Goal: Task Accomplishment & Management: Manage account settings

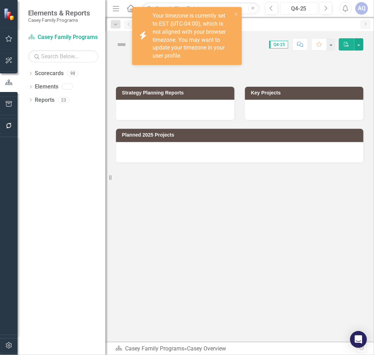
click at [306, 9] on div "Q4-25" at bounding box center [299, 9] width 32 height 8
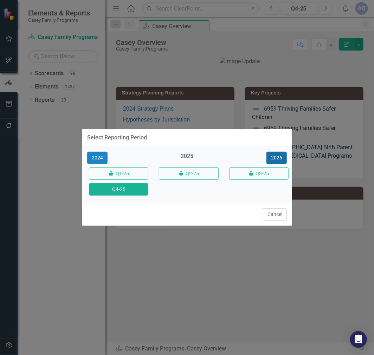
click at [272, 157] on button "2026" at bounding box center [276, 158] width 20 height 12
click at [119, 190] on button "Q4-26" at bounding box center [118, 189] width 59 height 12
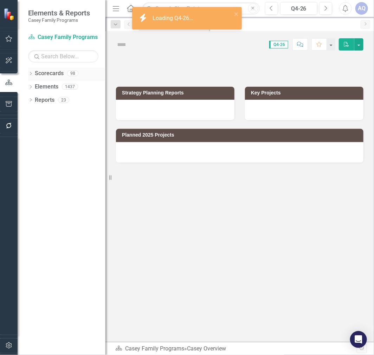
click at [30, 72] on div "Dropdown" at bounding box center [30, 74] width 5 height 6
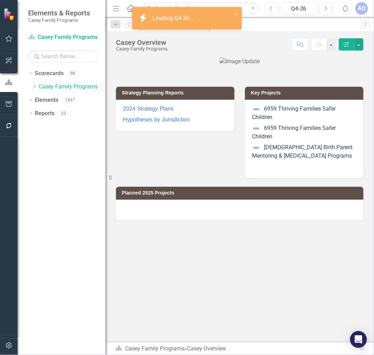
click at [33, 86] on icon "Dropdown" at bounding box center [34, 86] width 5 height 4
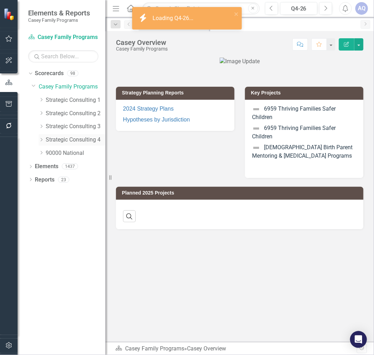
click at [41, 142] on icon "Dropdown" at bounding box center [41, 140] width 5 height 4
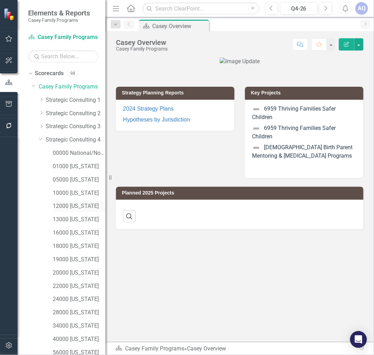
click at [78, 208] on link "12000 [US_STATE]" at bounding box center [79, 206] width 53 height 8
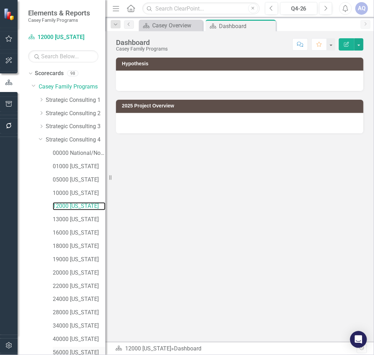
scroll to position [45, 0]
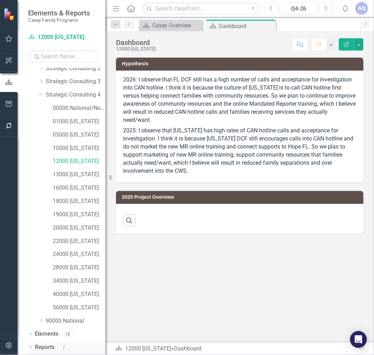
click at [28, 346] on div "Dropdown" at bounding box center [30, 349] width 5 height 6
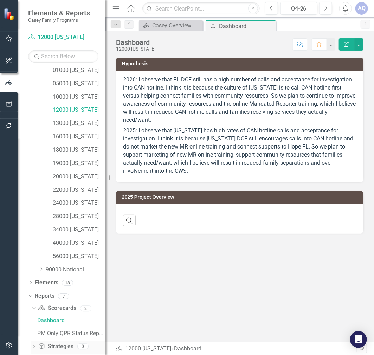
scroll to position [132, 0]
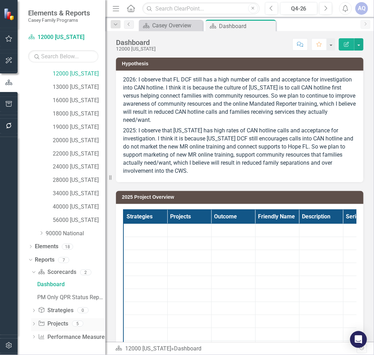
click at [33, 324] on icon "Dropdown" at bounding box center [33, 325] width 5 height 4
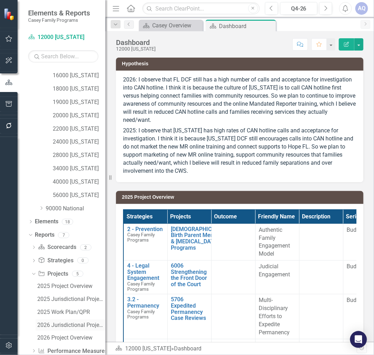
scroll to position [171, 0]
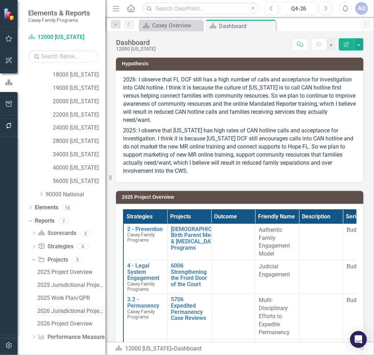
click at [56, 309] on div "2026 Jurisdictional Projects Assessment" at bounding box center [71, 311] width 68 height 6
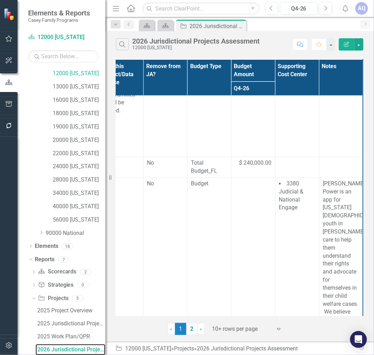
scroll to position [1349, 329]
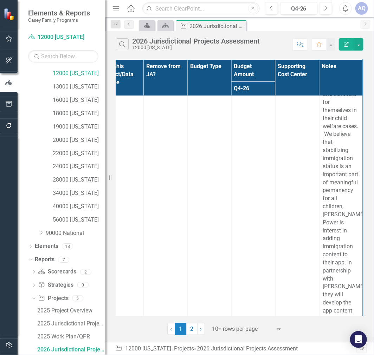
click at [227, 330] on div at bounding box center [242, 329] width 60 height 9
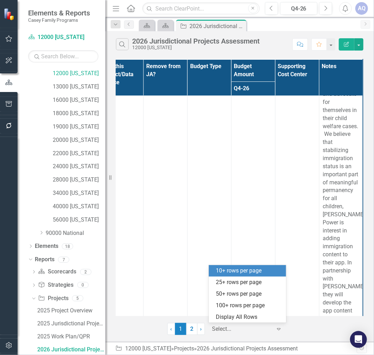
click at [241, 322] on div "Display All Rows" at bounding box center [247, 318] width 77 height 12
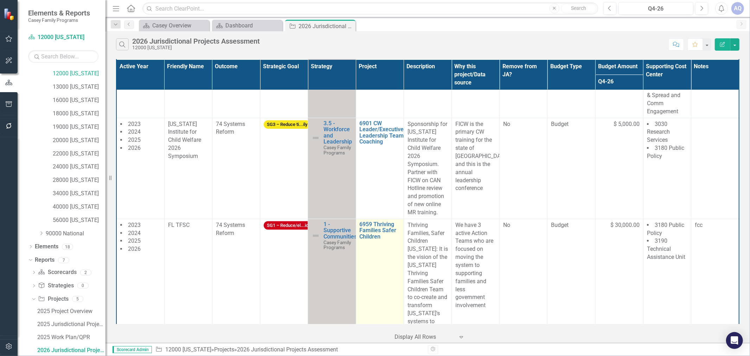
scroll to position [175, 0]
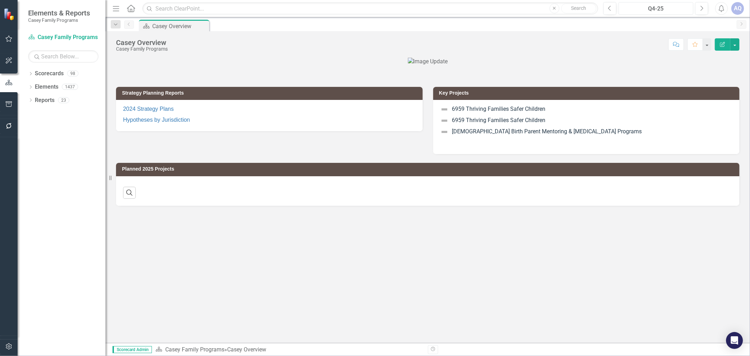
click at [656, 5] on div "Q4-25" at bounding box center [656, 9] width 70 height 8
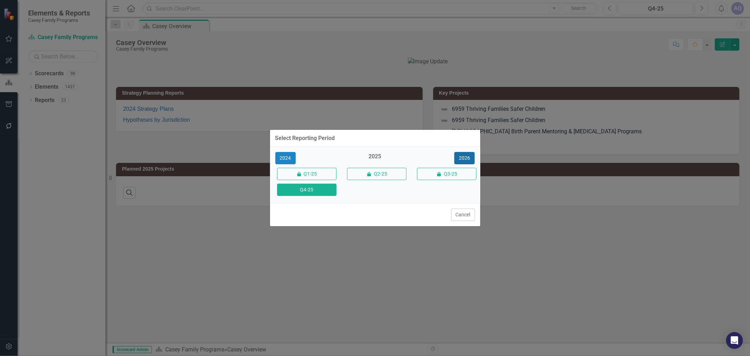
click at [473, 159] on button "2026" at bounding box center [464, 158] width 20 height 12
click at [312, 190] on button "Q4-26" at bounding box center [306, 189] width 59 height 12
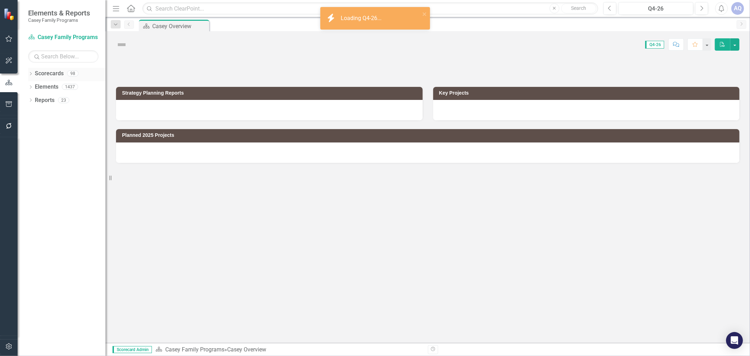
click at [30, 74] on icon "Dropdown" at bounding box center [30, 74] width 5 height 4
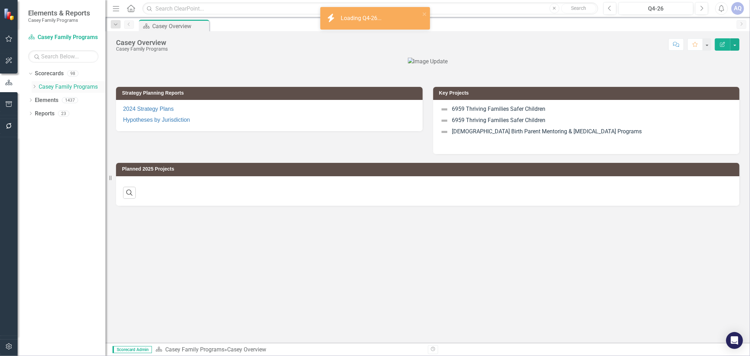
click at [35, 86] on icon at bounding box center [35, 87] width 2 height 4
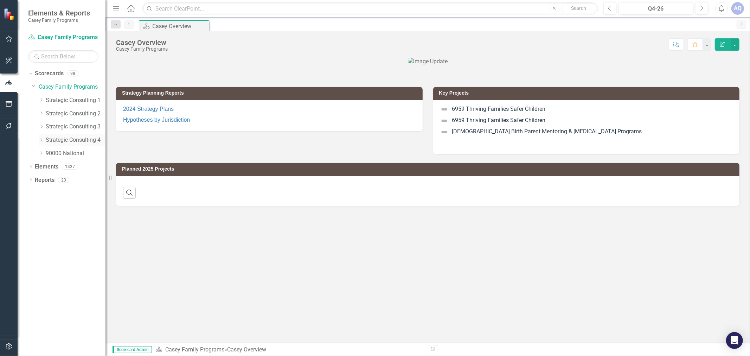
click at [41, 140] on icon "Dropdown" at bounding box center [41, 140] width 5 height 4
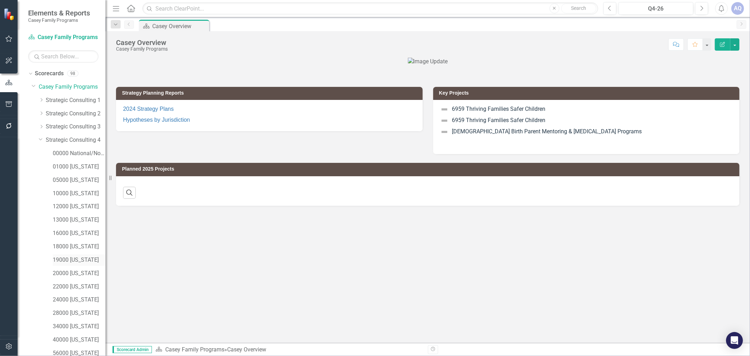
click at [79, 260] on link "19000 [US_STATE]" at bounding box center [79, 260] width 53 height 8
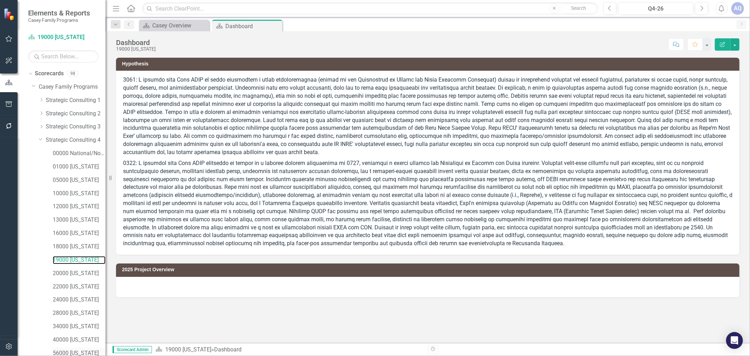
scroll to position [45, 0]
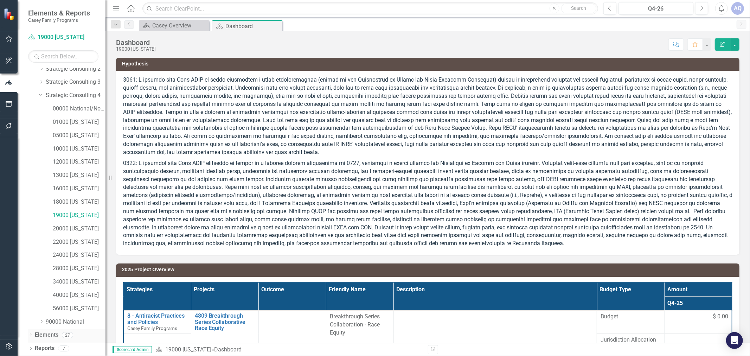
click at [30, 337] on icon "Dropdown" at bounding box center [30, 335] width 5 height 4
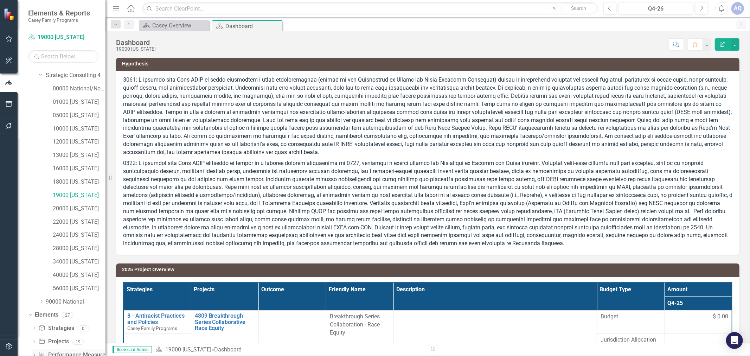
scroll to position [85, 0]
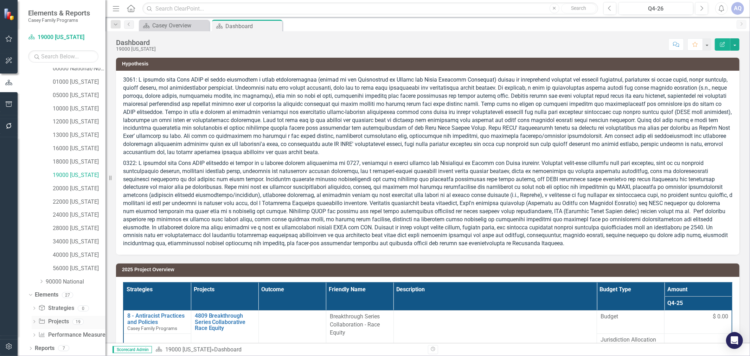
click at [35, 323] on icon "Dropdown" at bounding box center [34, 322] width 5 height 4
click at [35, 320] on div "Dropdown" at bounding box center [33, 320] width 6 height 5
click at [31, 346] on div "Dropdown" at bounding box center [30, 349] width 5 height 6
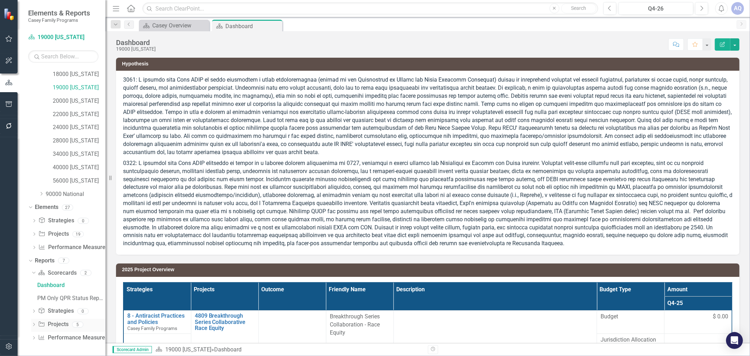
click at [32, 324] on icon "Dropdown" at bounding box center [33, 325] width 5 height 4
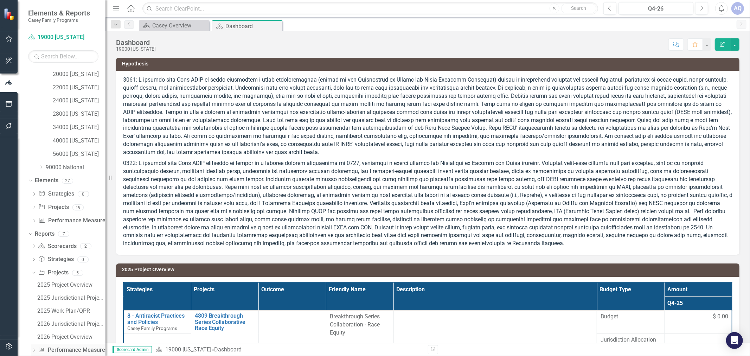
scroll to position [211, 0]
click at [73, 315] on link "2026 Jurisdictional Projects Assessment" at bounding box center [70, 311] width 70 height 11
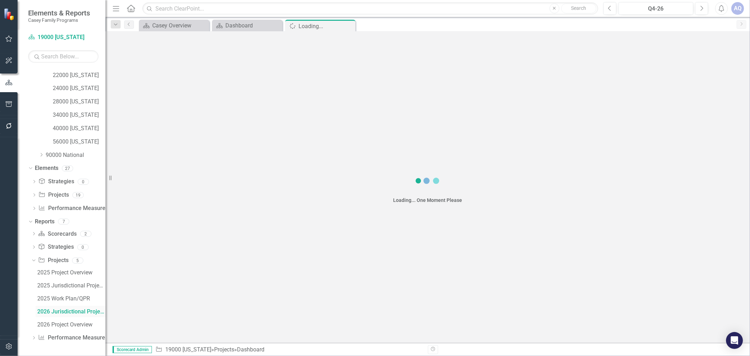
scroll to position [173, 0]
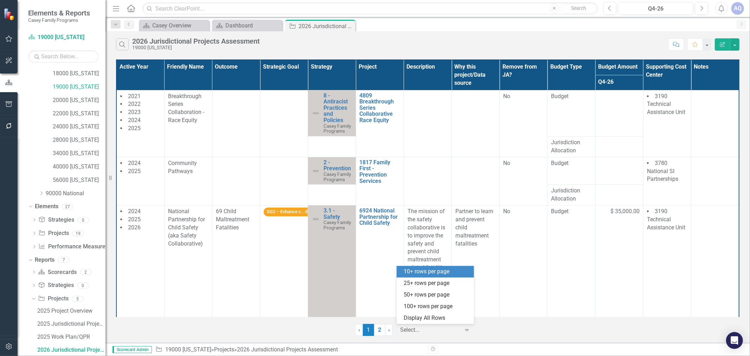
click at [422, 332] on div at bounding box center [430, 329] width 60 height 9
click at [427, 318] on div "Display All Rows" at bounding box center [436, 318] width 66 height 8
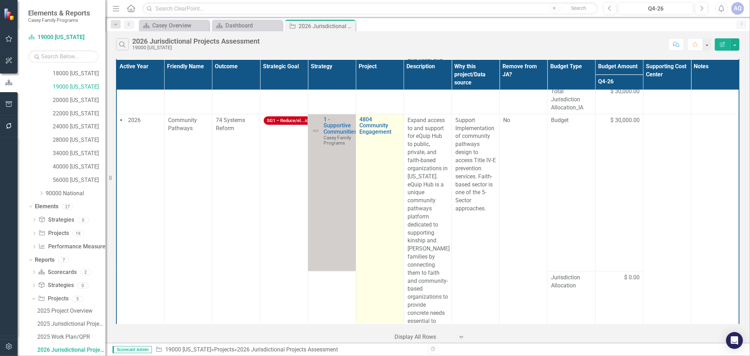
scroll to position [802, 0]
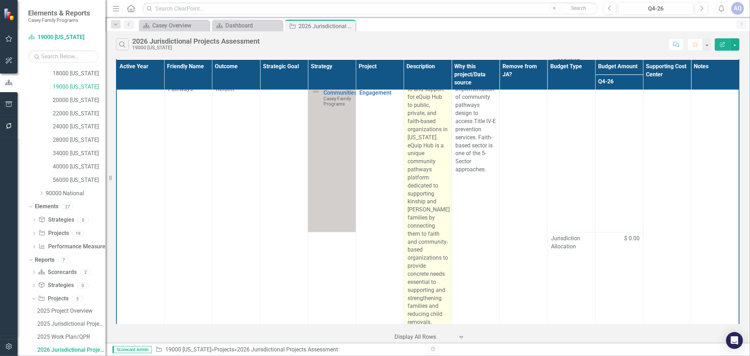
click at [425, 201] on p "Expand access to and support for eQuip Hub to public, private, and faith-based …" at bounding box center [427, 201] width 40 height 249
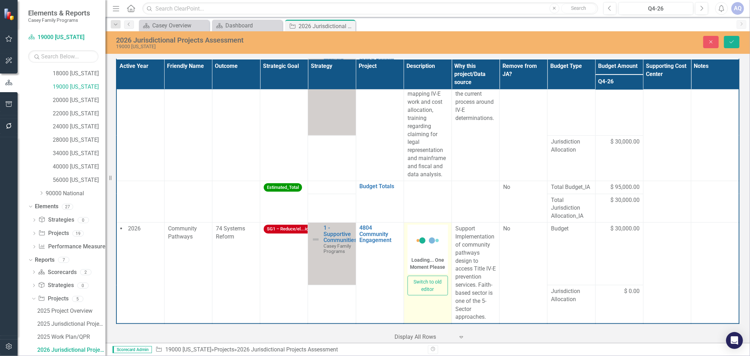
scroll to position [696, 0]
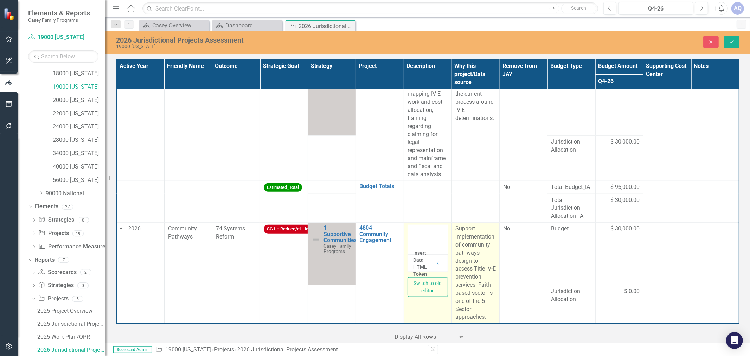
type textarea "<p>Expand access to and support for eQuip Hub to public, private, and faith-bas…"
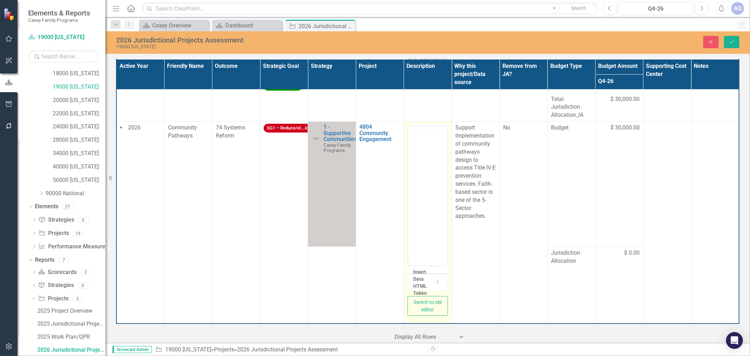
scroll to position [0, 0]
click at [425, 203] on p "Expand access to and support for eQuip Hub to public, private, and faith-based …" at bounding box center [426, 296] width 35 height 304
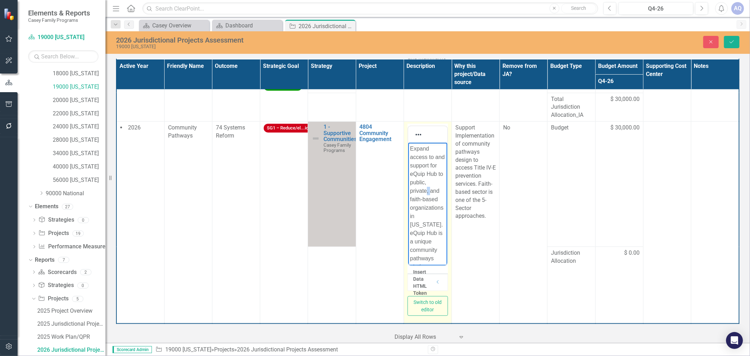
click at [425, 203] on p "Expand access to and support for eQuip Hub to public, private, and faith-based …" at bounding box center [426, 296] width 35 height 304
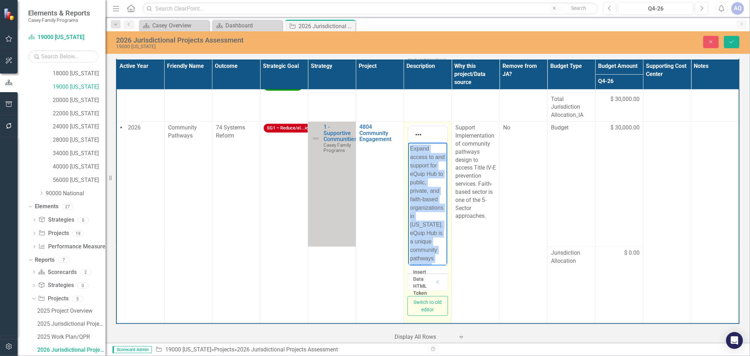
click at [425, 203] on p "Expand access to and support for eQuip Hub to public, private, and faith-based …" at bounding box center [426, 296] width 35 height 304
copy p "Expand access to and support for eQuip Hub to public, private, and faith-based …"
